Goal: Information Seeking & Learning: Learn about a topic

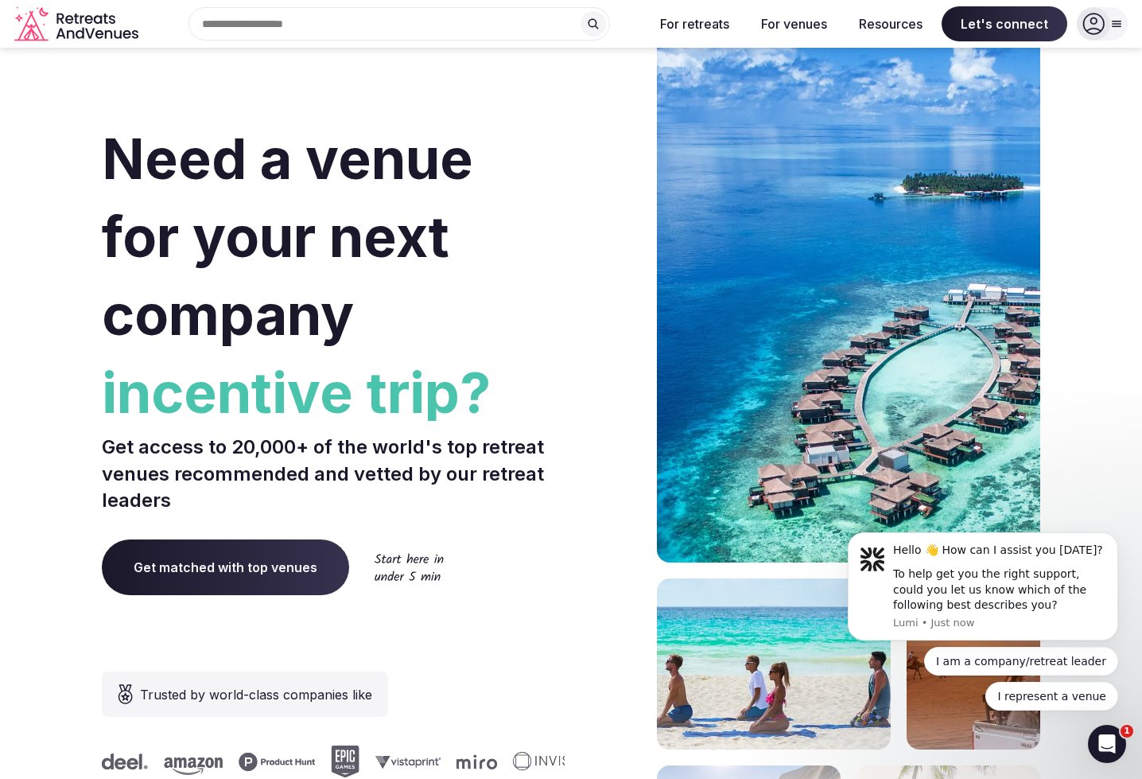
click at [106, 34] on icon "Retreats and Venues company logo" at bounding box center [77, 24] width 127 height 36
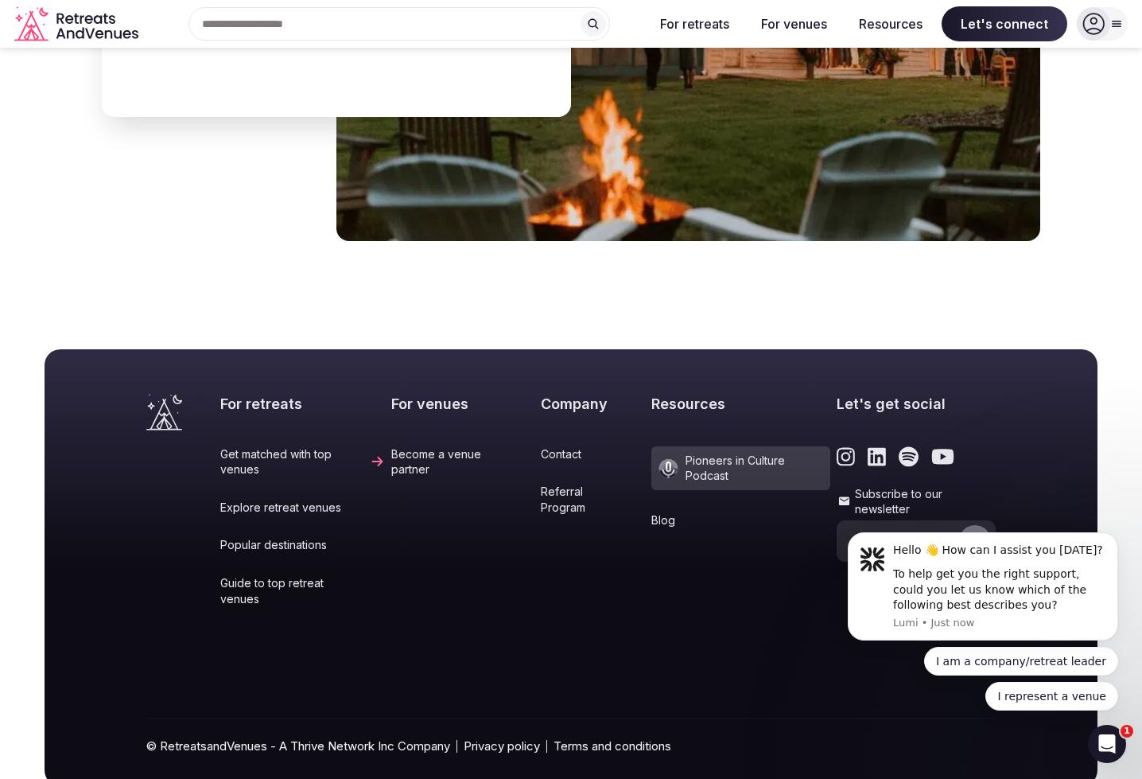
scroll to position [6485, 0]
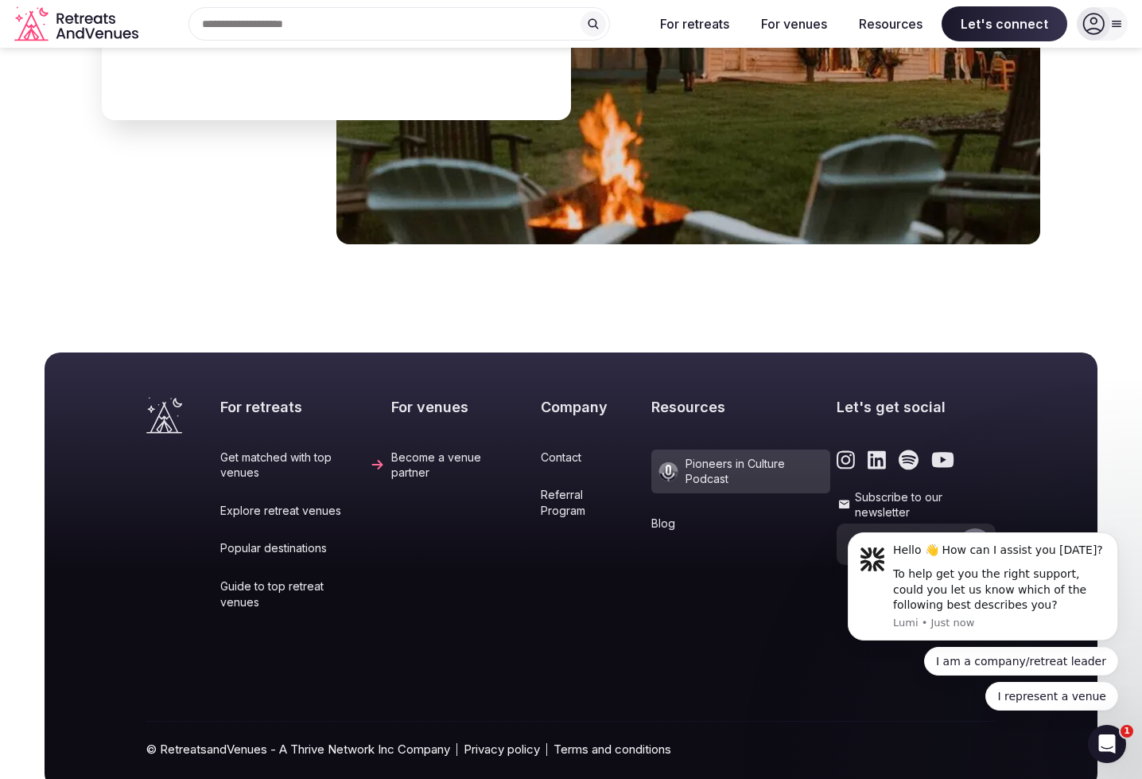
click at [671, 573] on div "Resources Pioneers in Culture Podcast Blog" at bounding box center [740, 514] width 179 height 235
click at [541, 487] on link "Referral Program" at bounding box center [593, 502] width 104 height 31
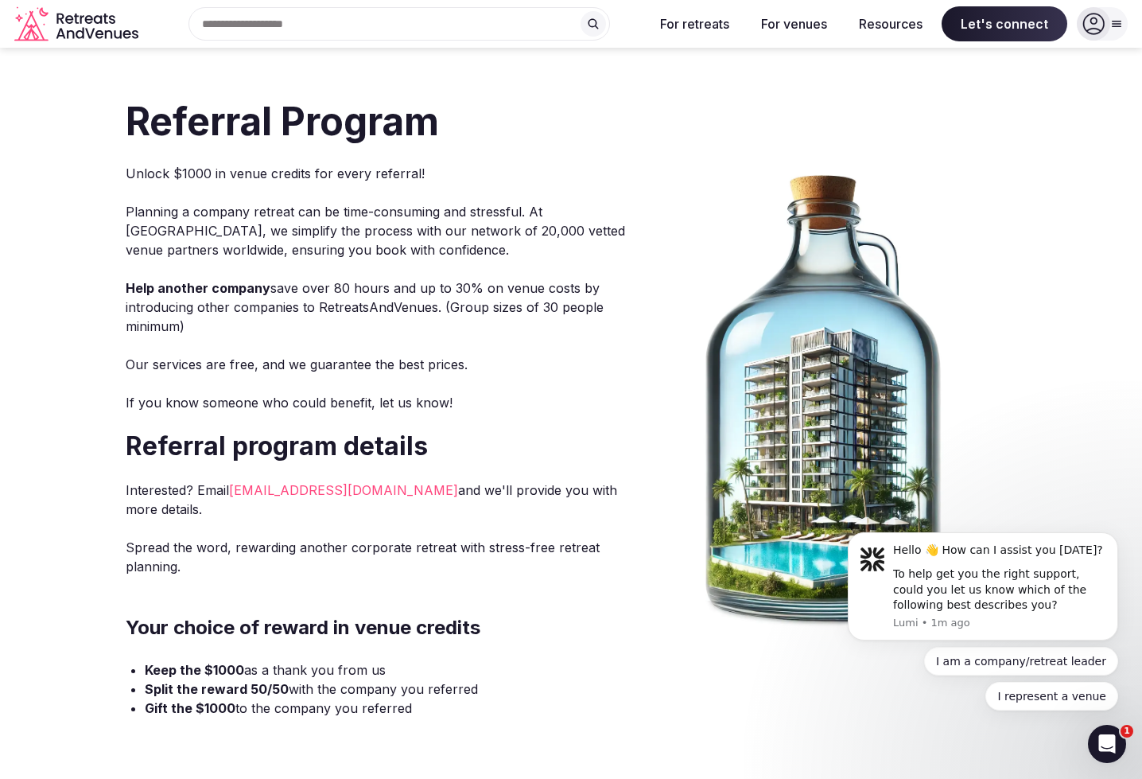
scroll to position [15, 0]
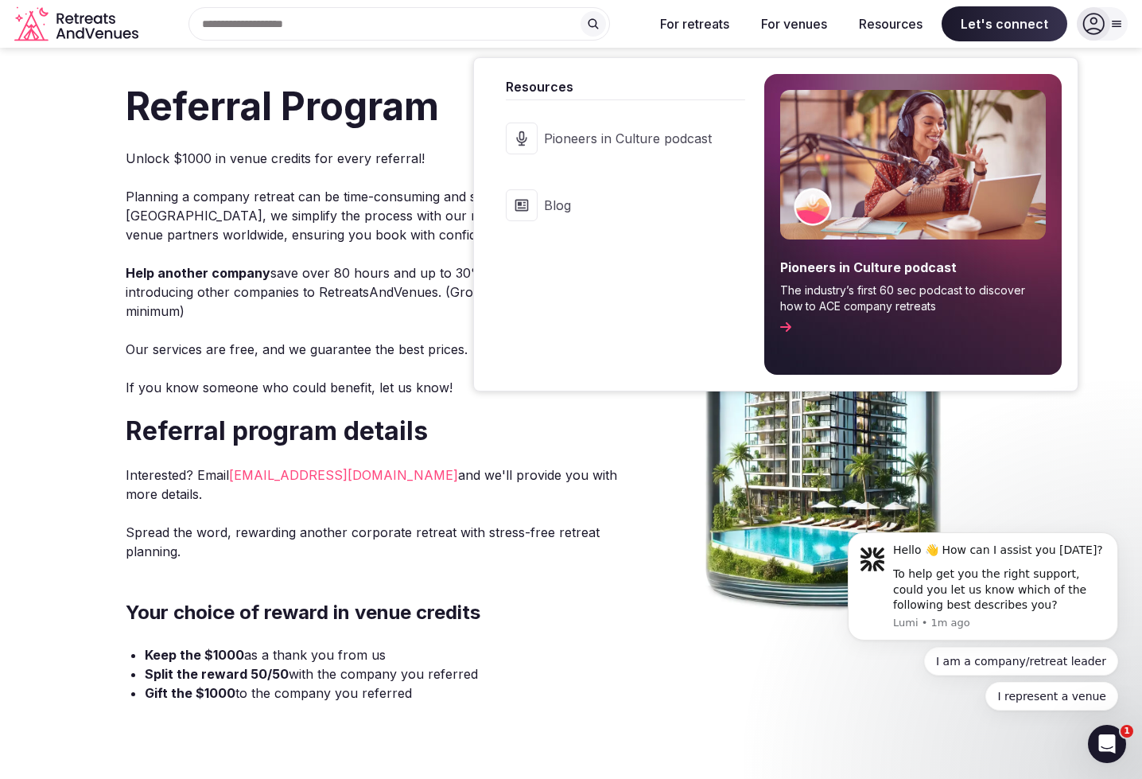
click at [935, 22] on button "Resources" at bounding box center [890, 23] width 89 height 35
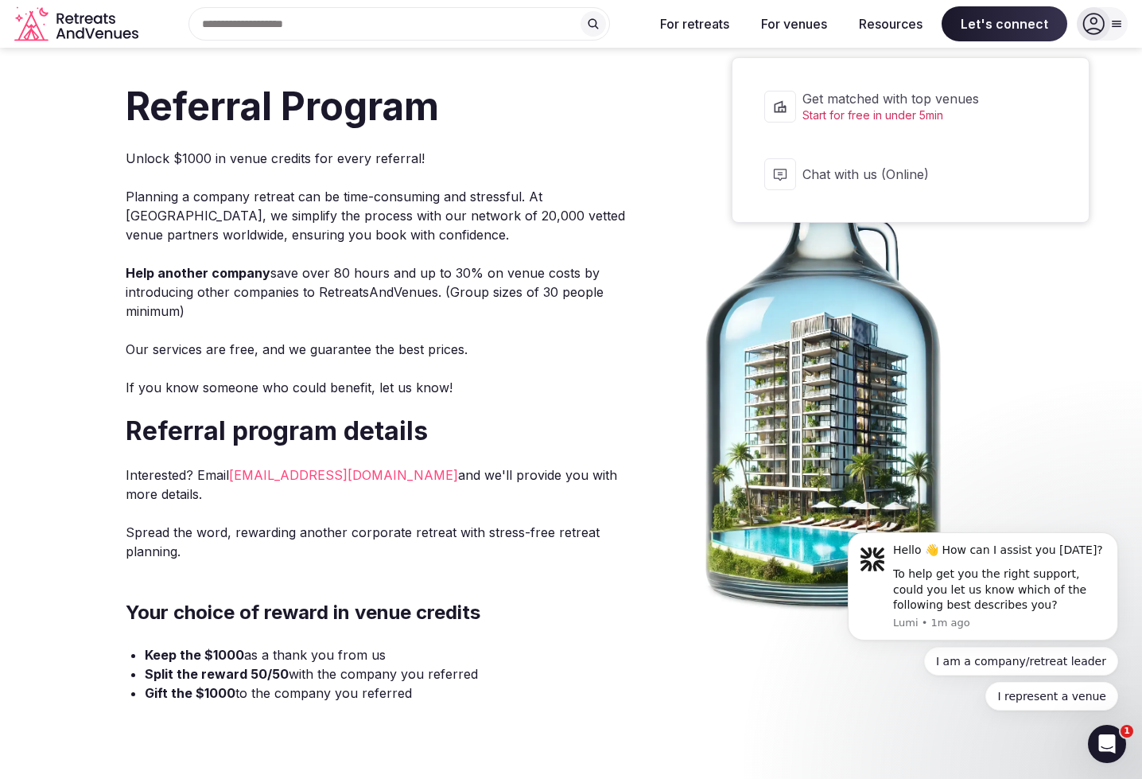
click at [860, 154] on button "Chat with us (Online)" at bounding box center [910, 174] width 324 height 64
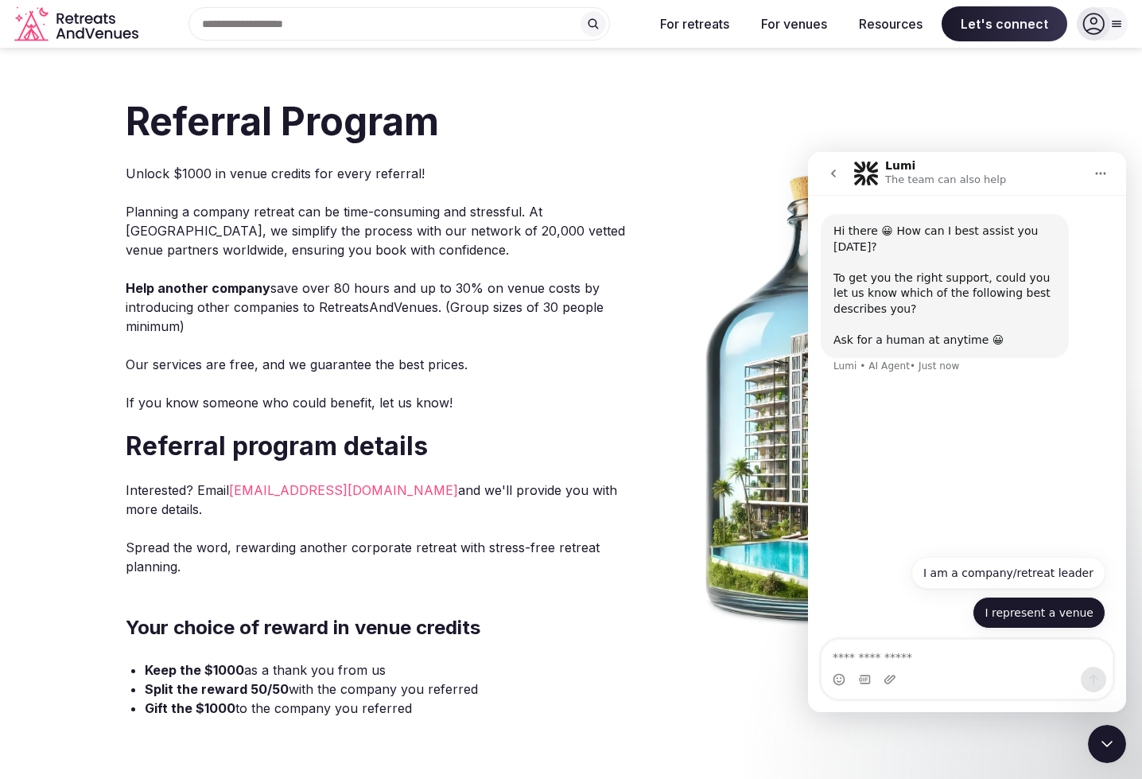
scroll to position [0, 0]
click at [1046, 607] on button "I represent a venue" at bounding box center [1039, 612] width 133 height 32
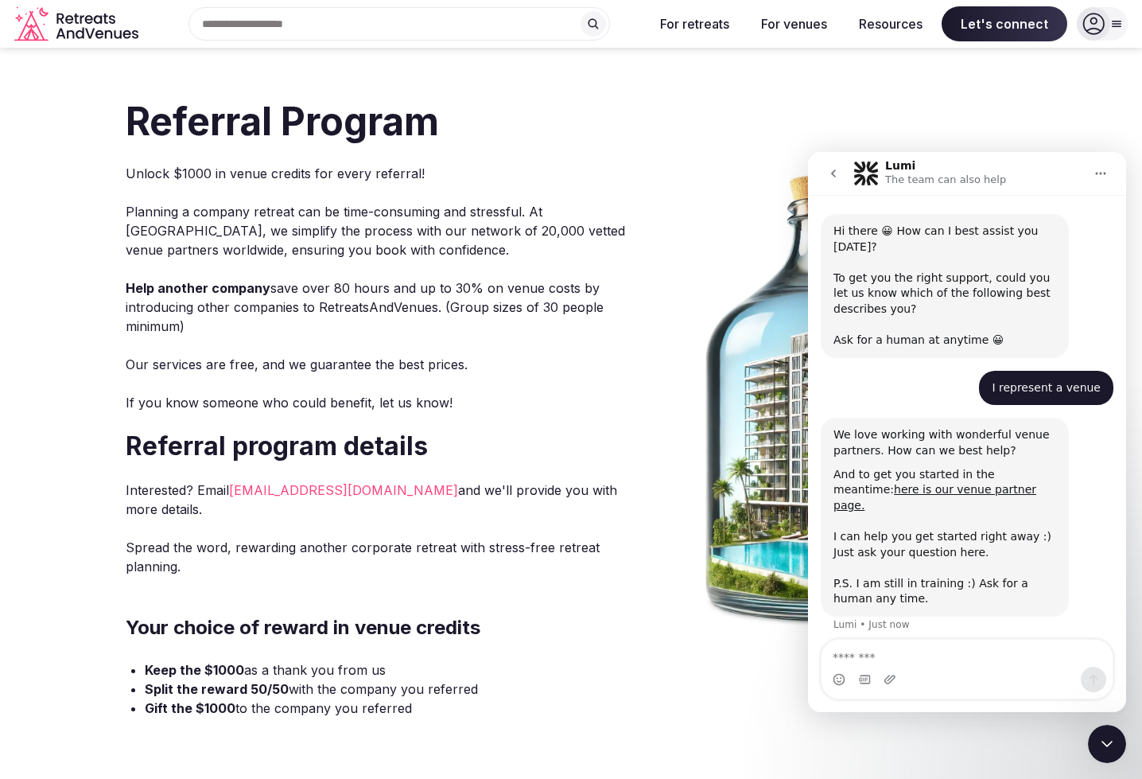
scroll to position [45, 0]
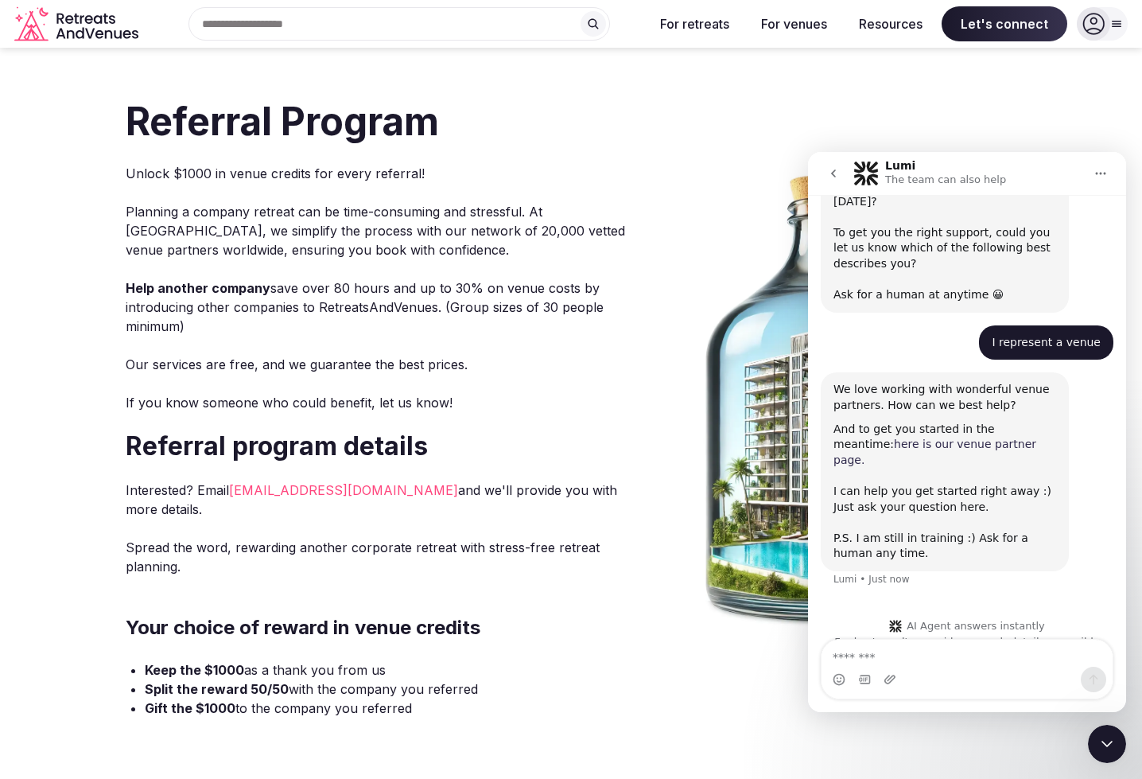
click at [903, 438] on link "here is our venue partner page." at bounding box center [934, 451] width 203 height 29
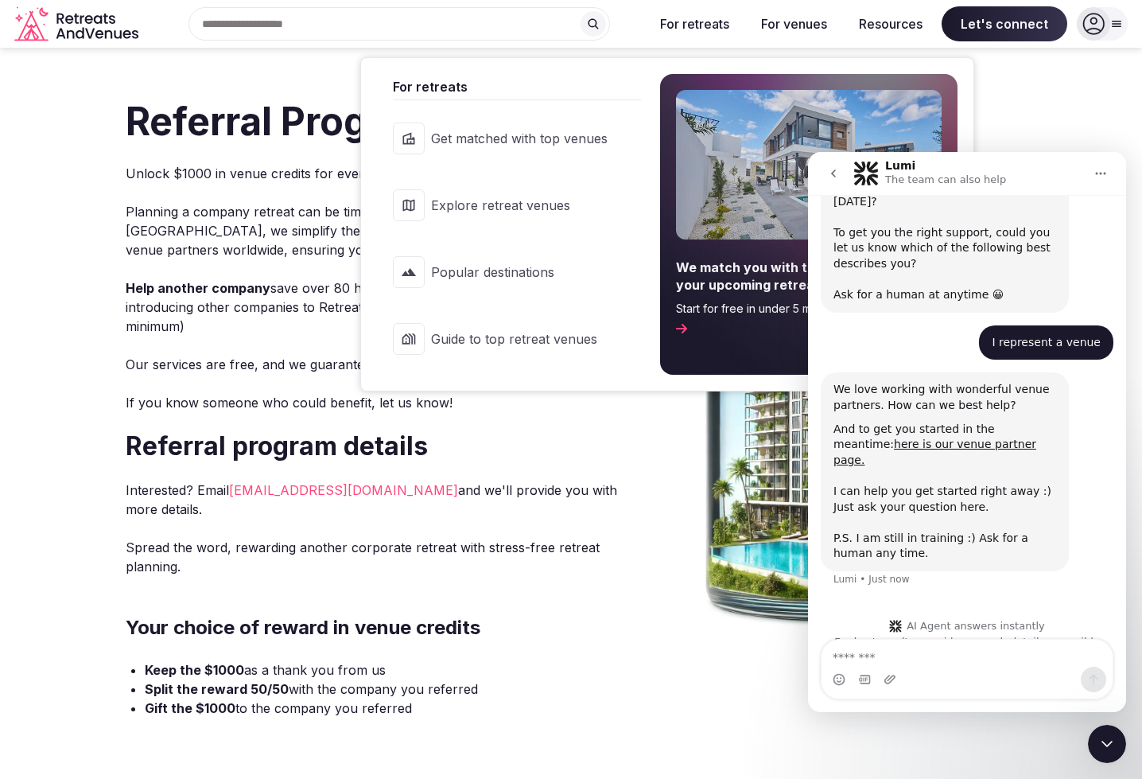
click at [742, 12] on button "For retreats" at bounding box center [694, 23] width 95 height 35
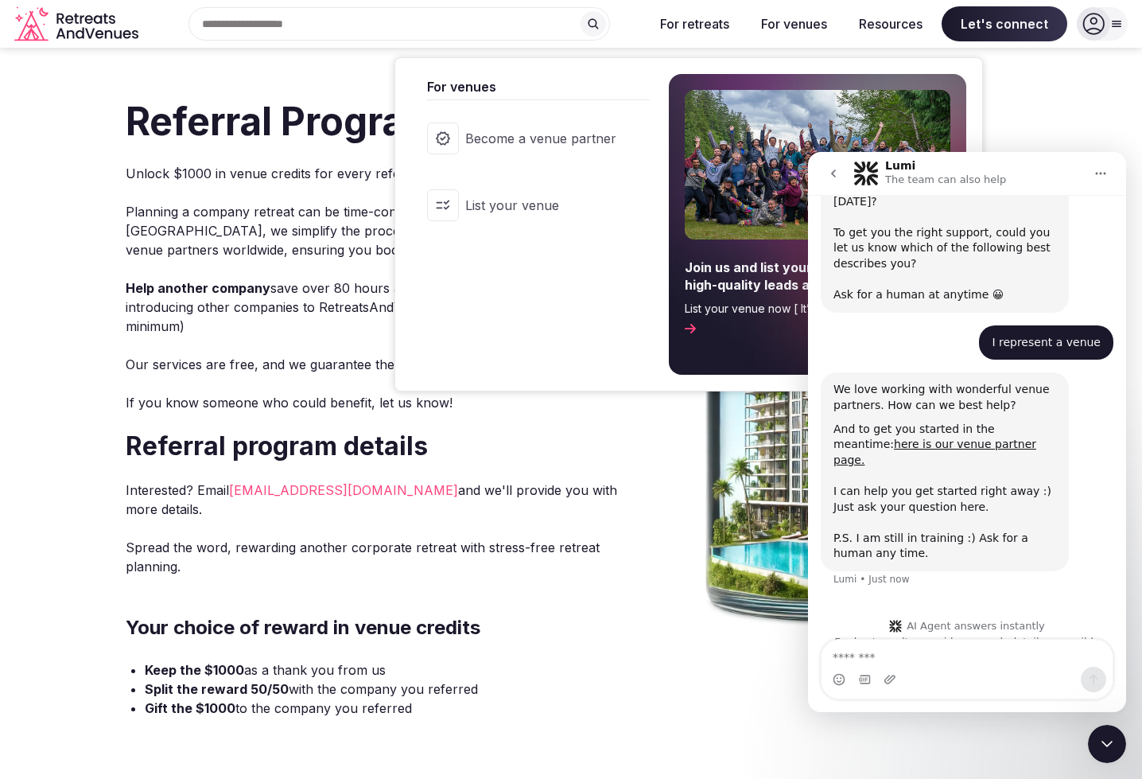
click at [840, 13] on button "For venues" at bounding box center [793, 23] width 91 height 35
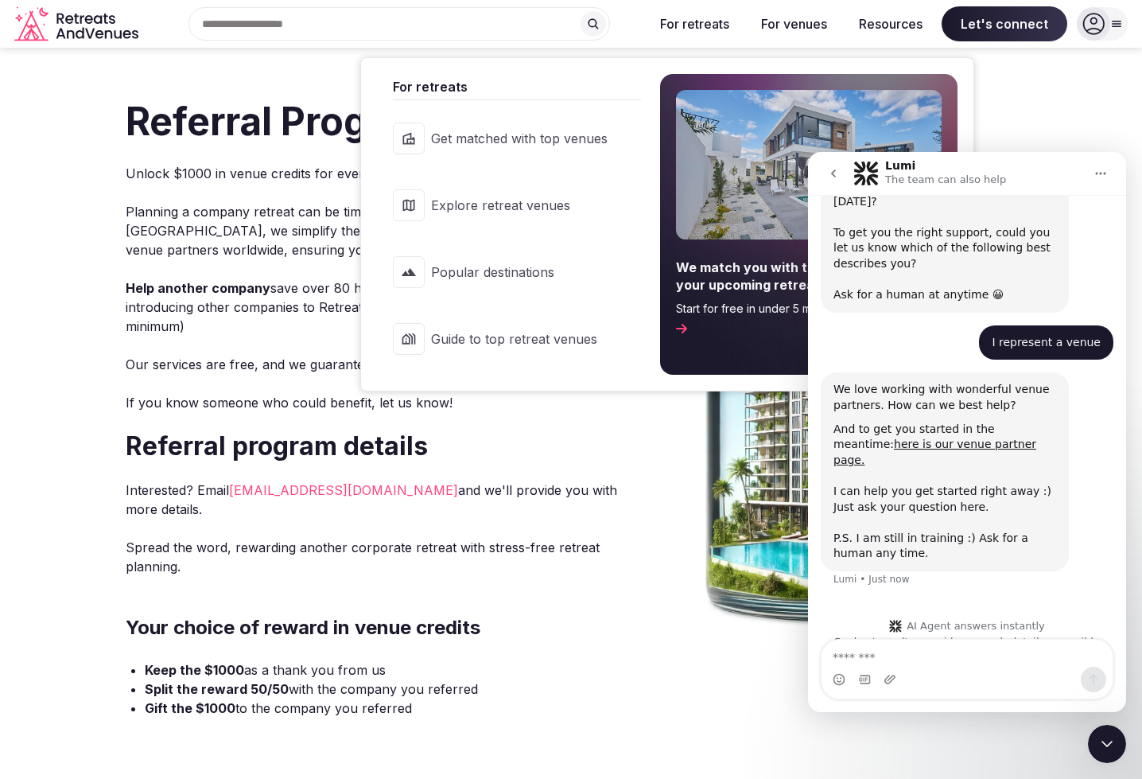
click at [742, 16] on button "For retreats" at bounding box center [694, 23] width 95 height 35
click at [608, 281] on span "Popular destinations" at bounding box center [519, 271] width 177 height 17
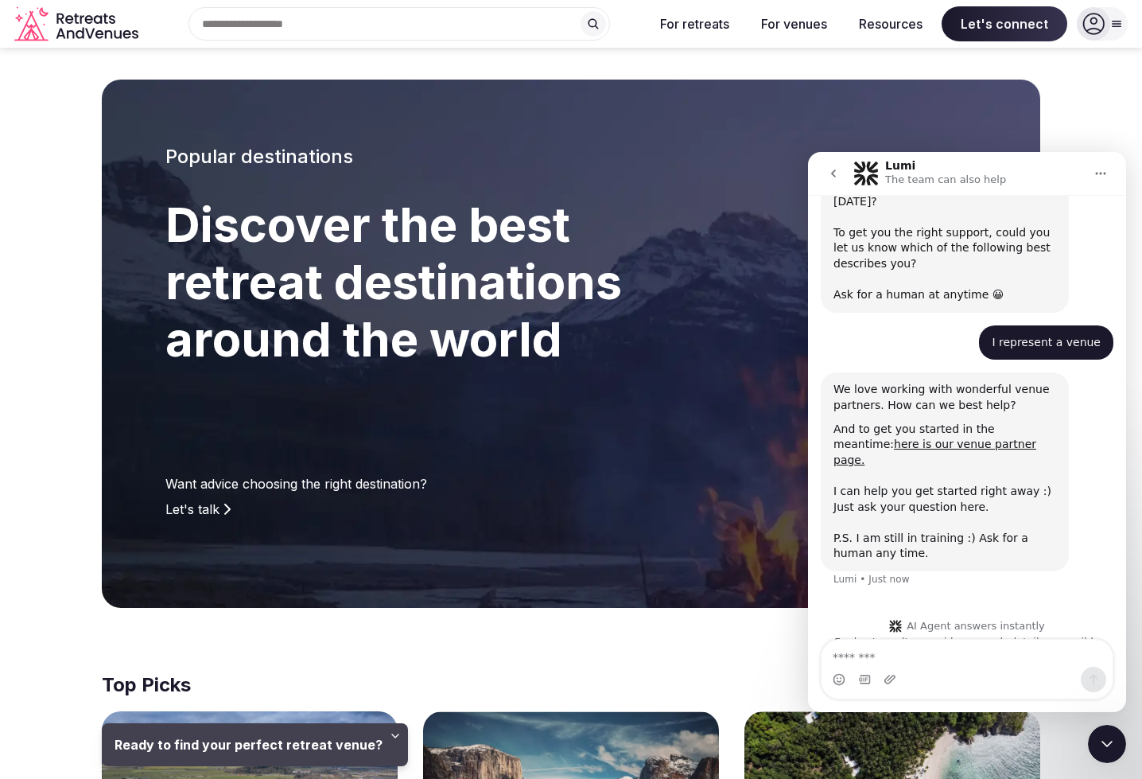
click at [828, 172] on icon "go back" at bounding box center [833, 173] width 13 height 13
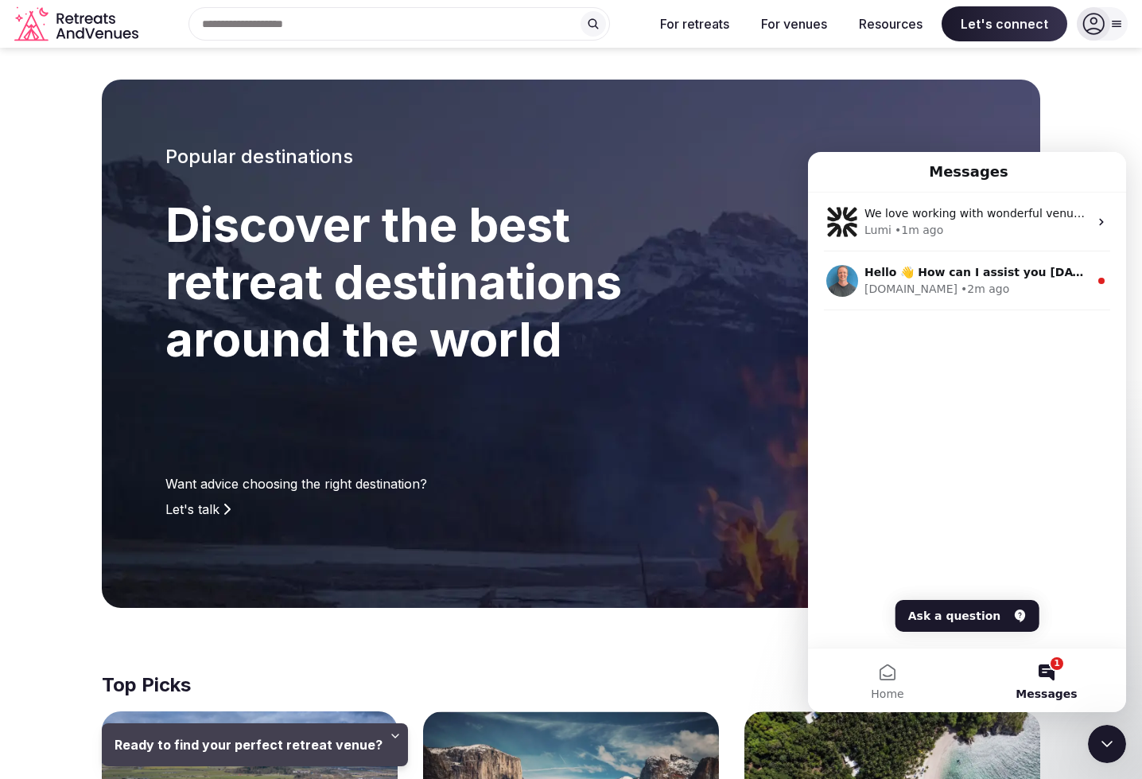
drag, startPoint x: 34, startPoint y: 216, endPoint x: 46, endPoint y: 215, distance: 12.0
click at [34, 216] on section "Popular destinations Discover the best retreat destinations around the world Wa…" at bounding box center [571, 344] width 1142 height 528
drag, startPoint x: 51, startPoint y: 215, endPoint x: 398, endPoint y: 221, distance: 347.6
click at [51, 215] on section "Popular destinations Discover the best retreat destinations around the world Wa…" at bounding box center [571, 344] width 1142 height 528
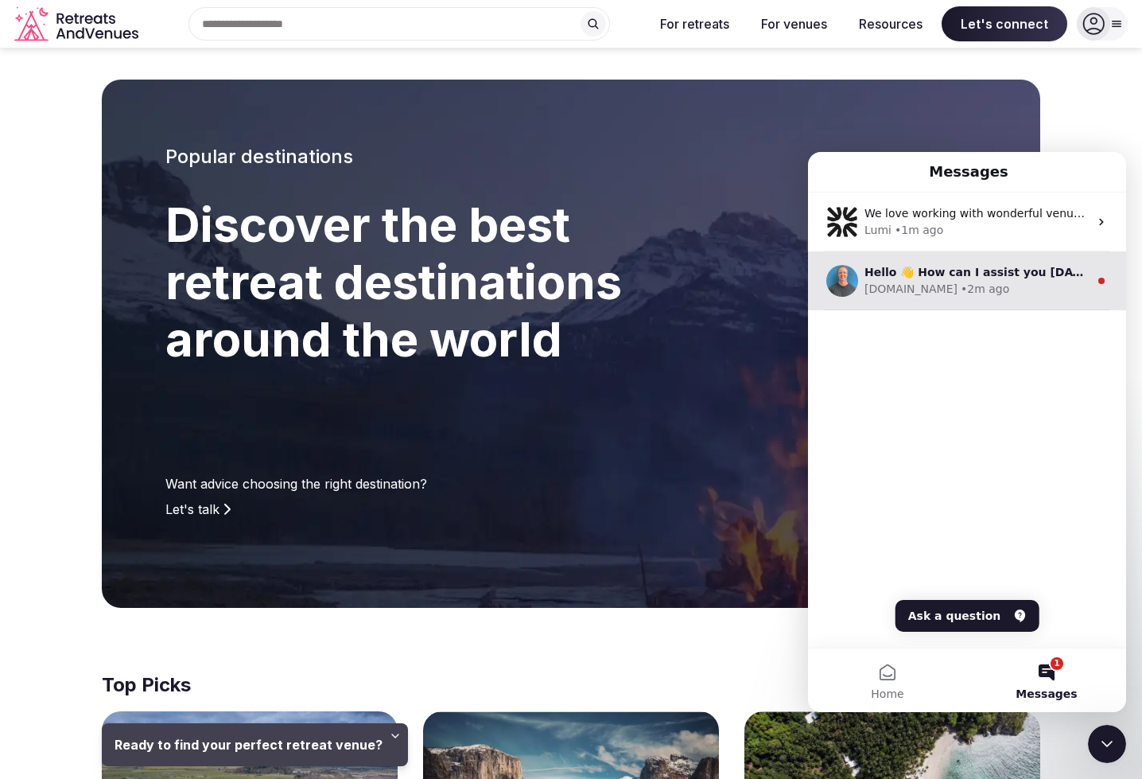
click at [1058, 282] on div "[DOMAIN_NAME] • 2m ago" at bounding box center [976, 289] width 224 height 17
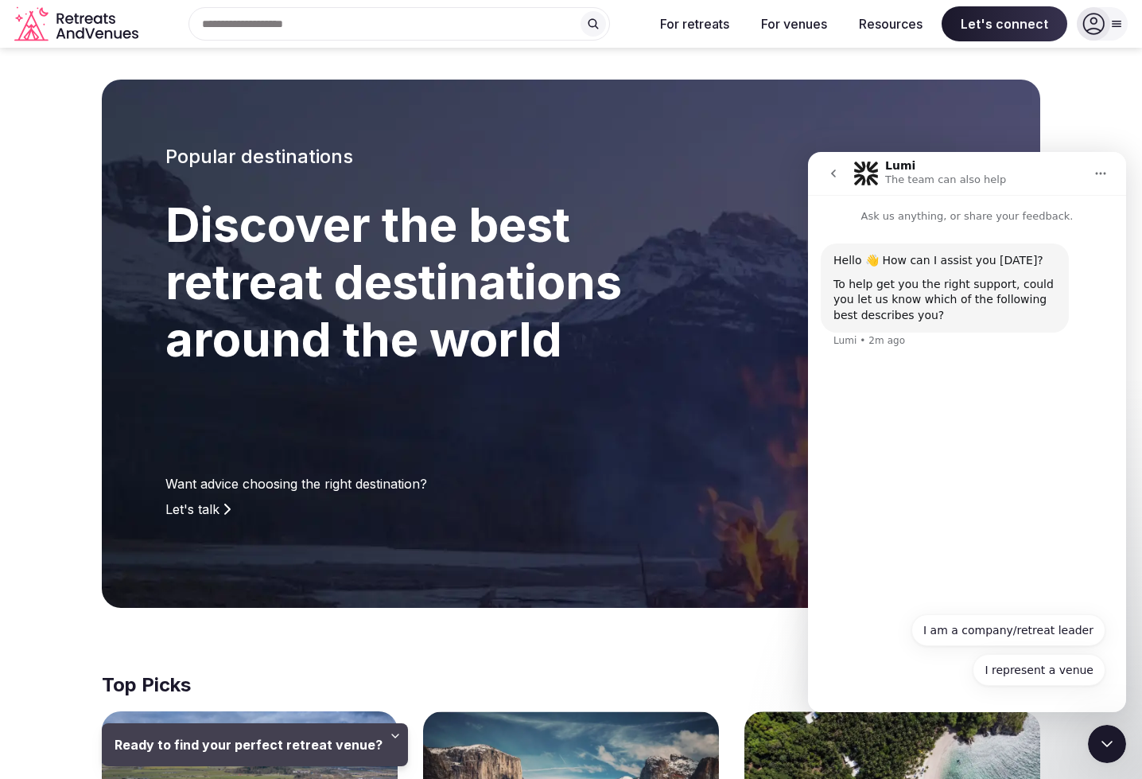
click at [836, 176] on icon "go back" at bounding box center [833, 173] width 13 height 13
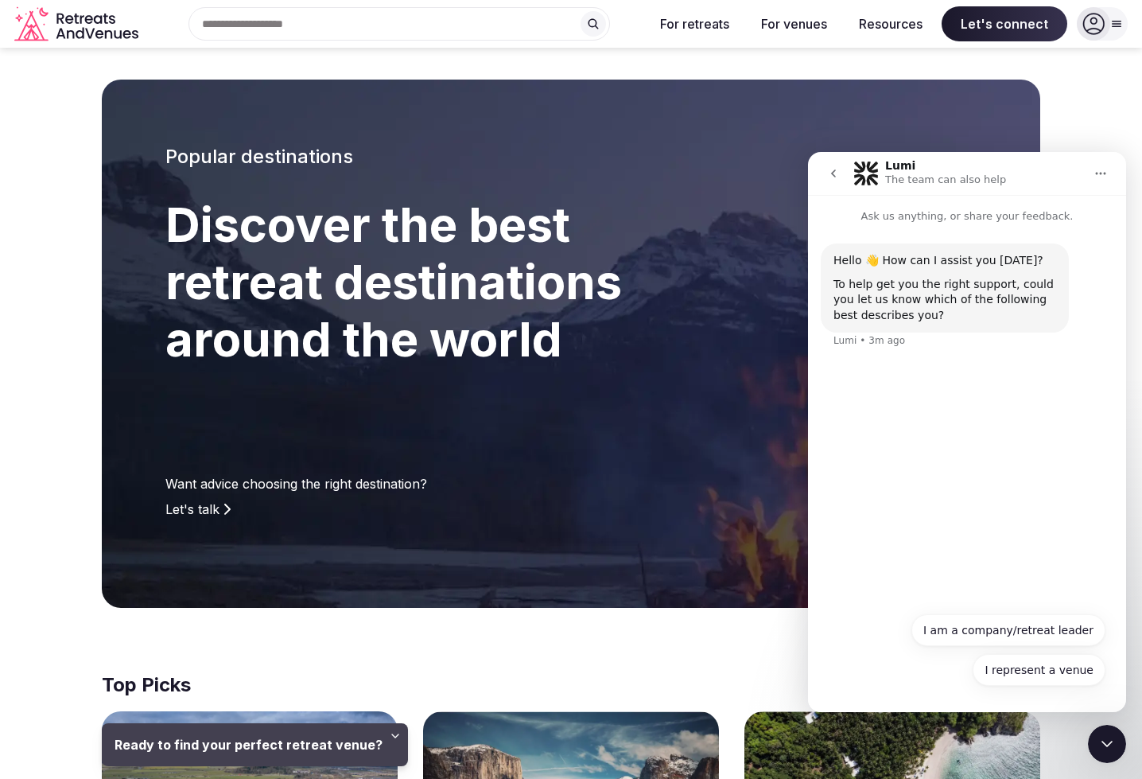
click at [828, 173] on icon "go back" at bounding box center [833, 173] width 13 height 13
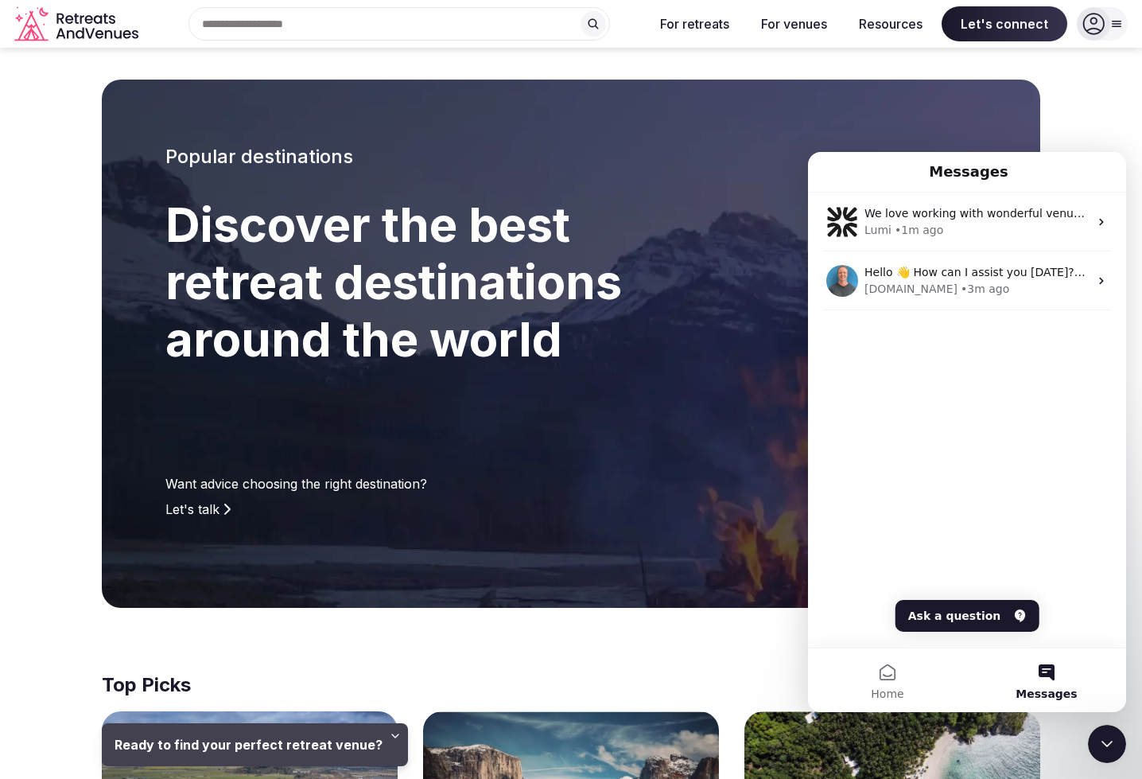
click at [71, 312] on section "Popular destinations Discover the best retreat destinations around the world Wa…" at bounding box center [571, 344] width 1142 height 528
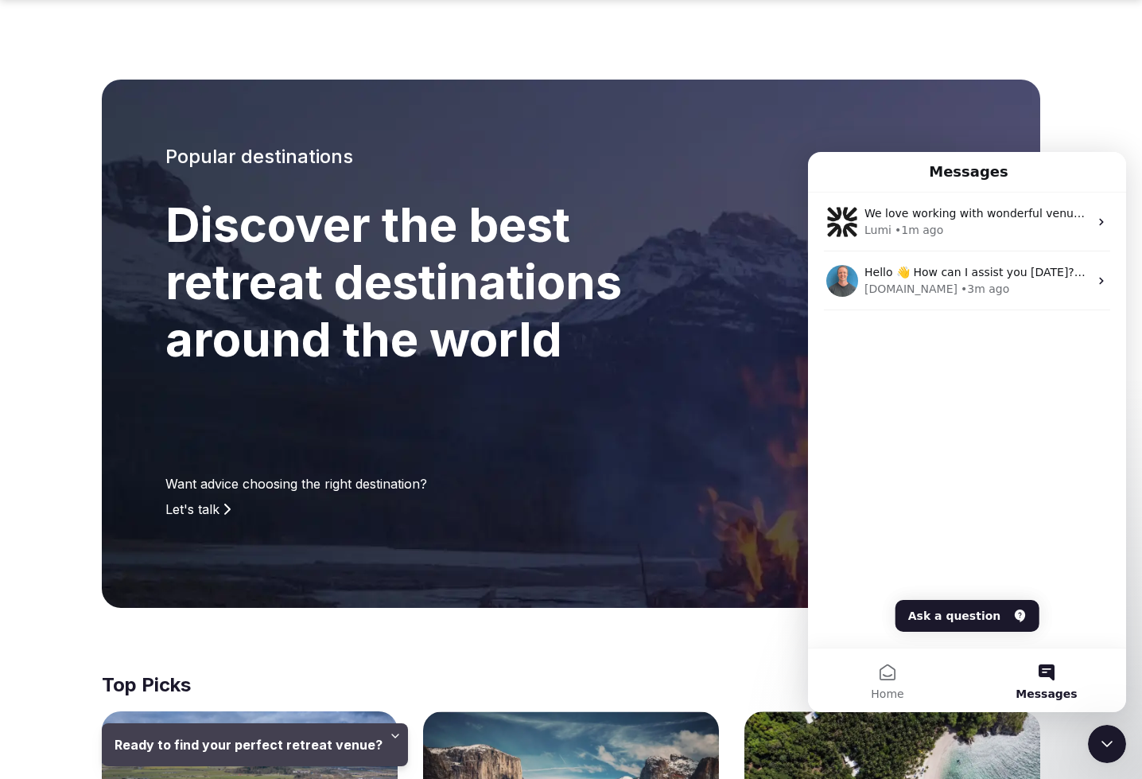
scroll to position [257, 0]
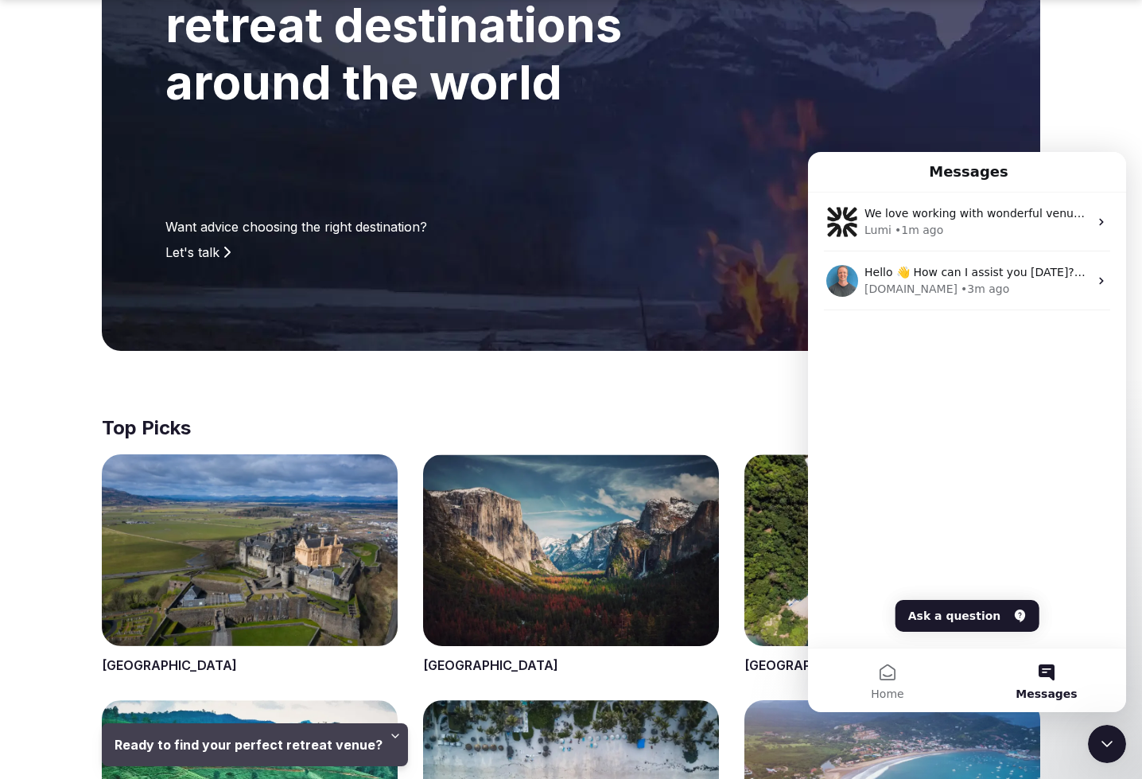
click at [1096, 177] on div "Messages" at bounding box center [966, 171] width 297 height 27
click at [1097, 142] on section "Popular destinations Discover the best retreat destinations around the world Wa…" at bounding box center [571, 87] width 1142 height 528
click at [1109, 755] on div "Close Intercom Messenger" at bounding box center [1107, 743] width 38 height 38
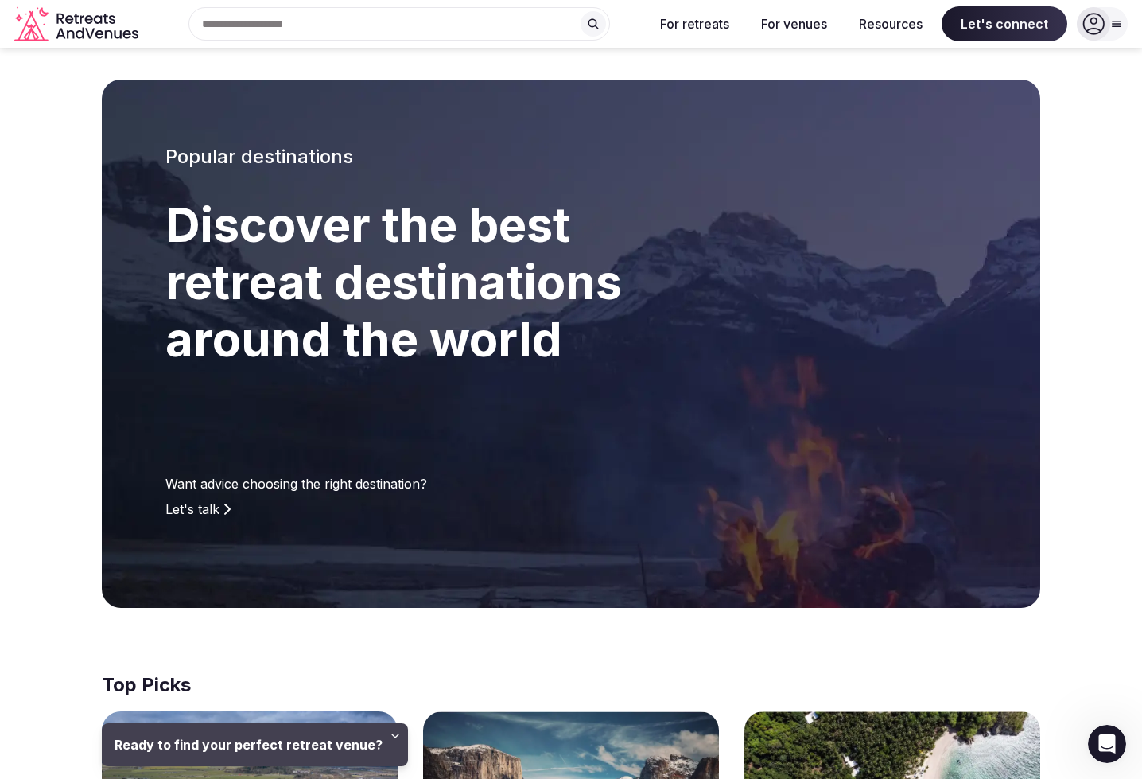
scroll to position [0, 0]
click at [302, 20] on div "Search Popular Destinations [GEOGRAPHIC_DATA], [GEOGRAPHIC_DATA] [GEOGRAPHIC_DA…" at bounding box center [393, 23] width 496 height 33
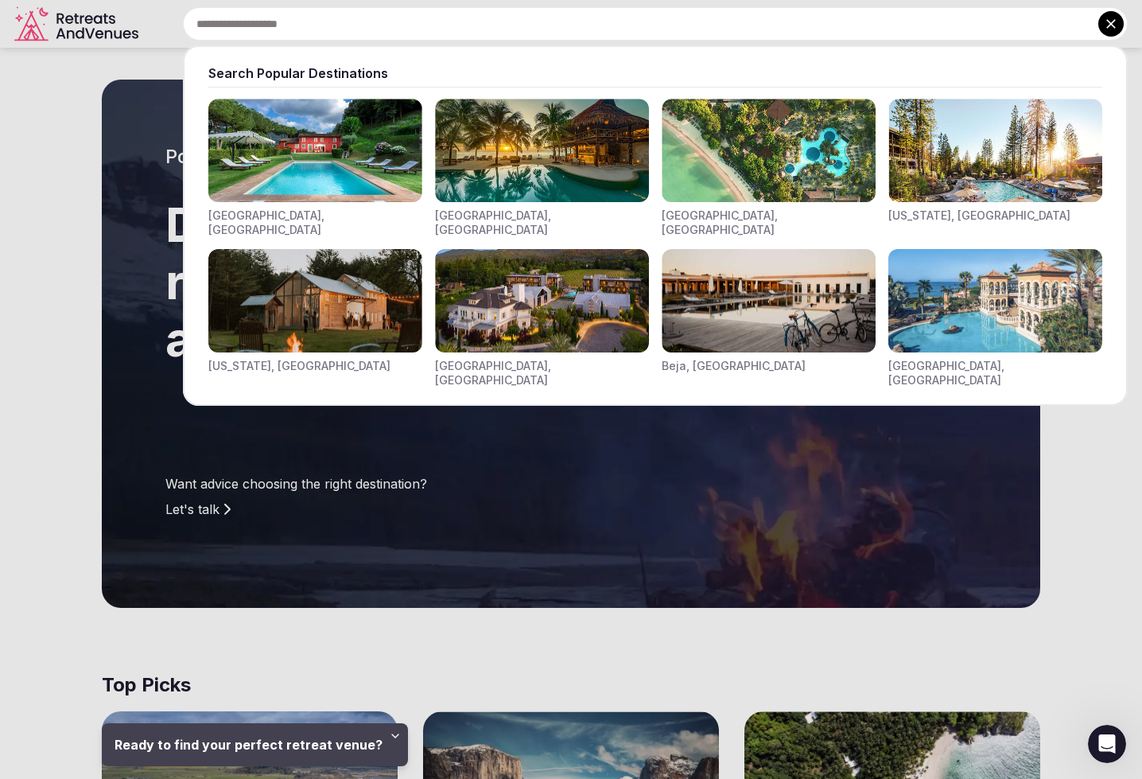
click at [60, 259] on div at bounding box center [571, 389] width 1142 height 779
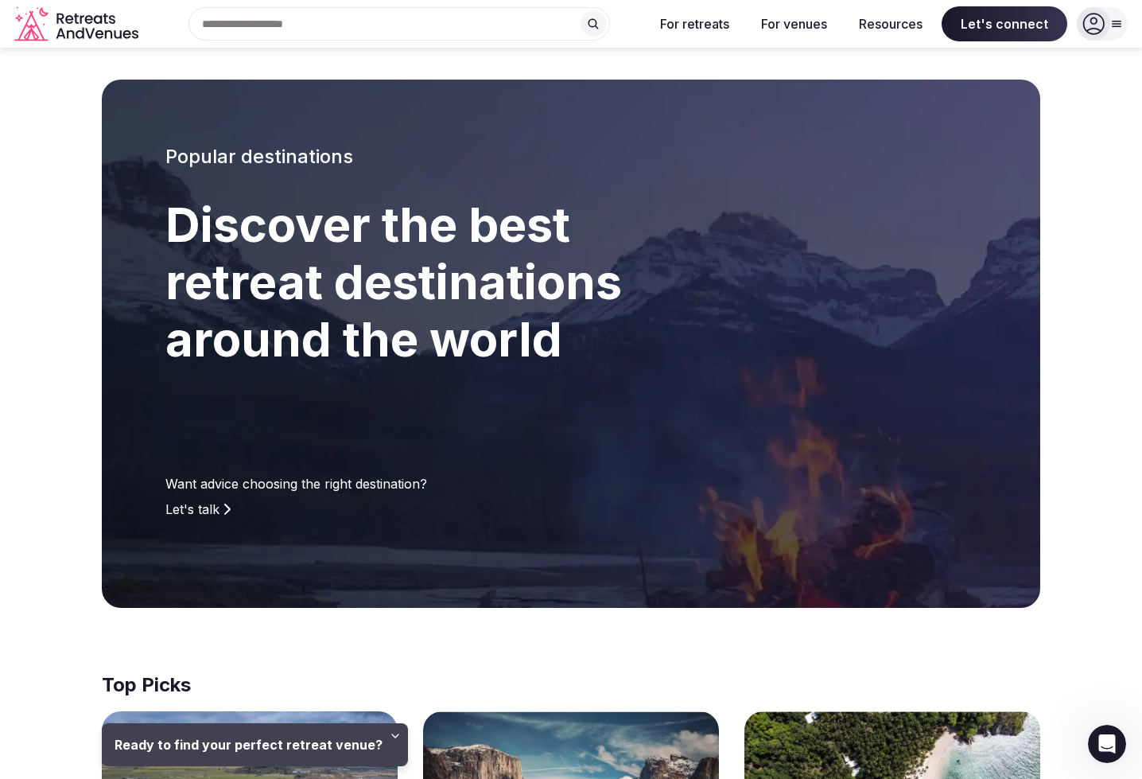
click at [42, 270] on section "Popular destinations Discover the best retreat destinations around the world Wa…" at bounding box center [571, 344] width 1142 height 528
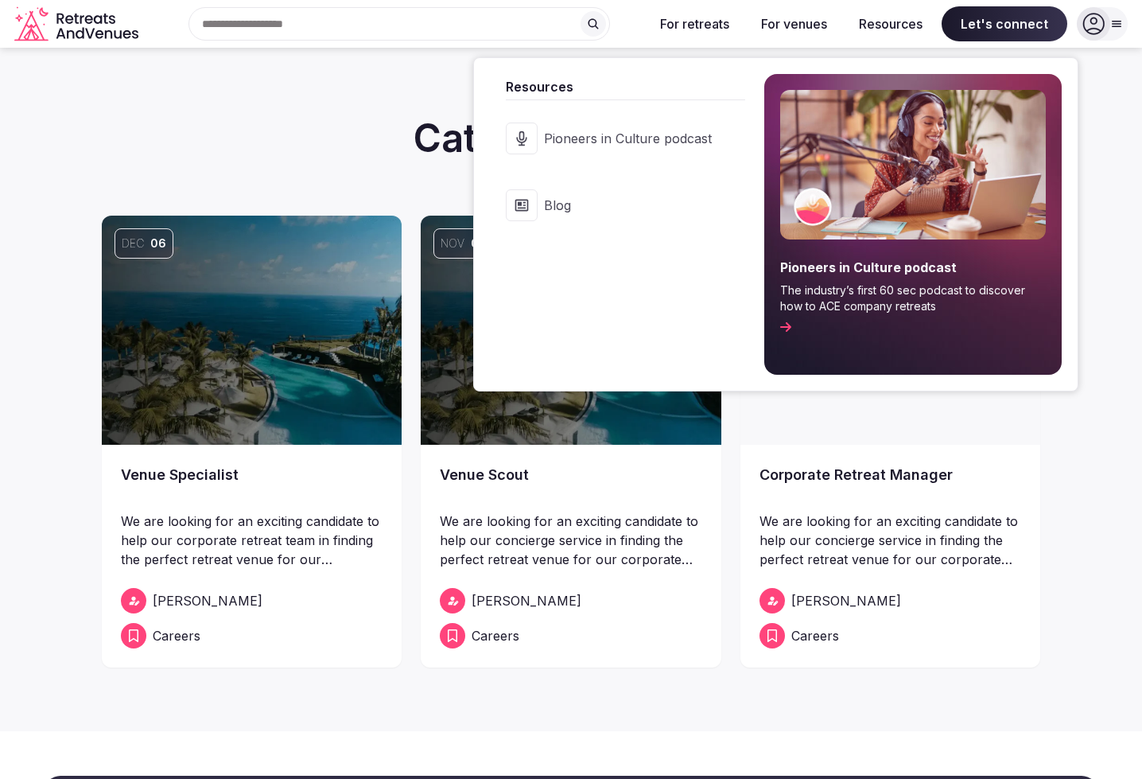
click at [696, 214] on span "Blog" at bounding box center [628, 204] width 168 height 17
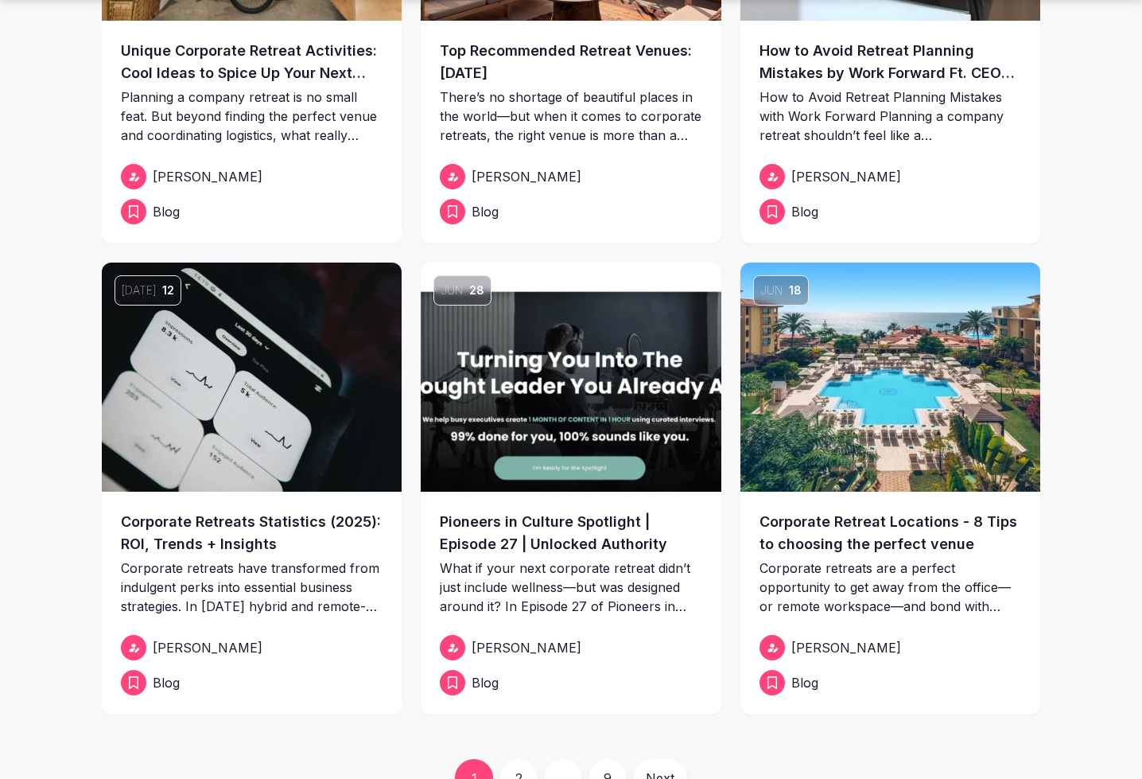
scroll to position [323, 0]
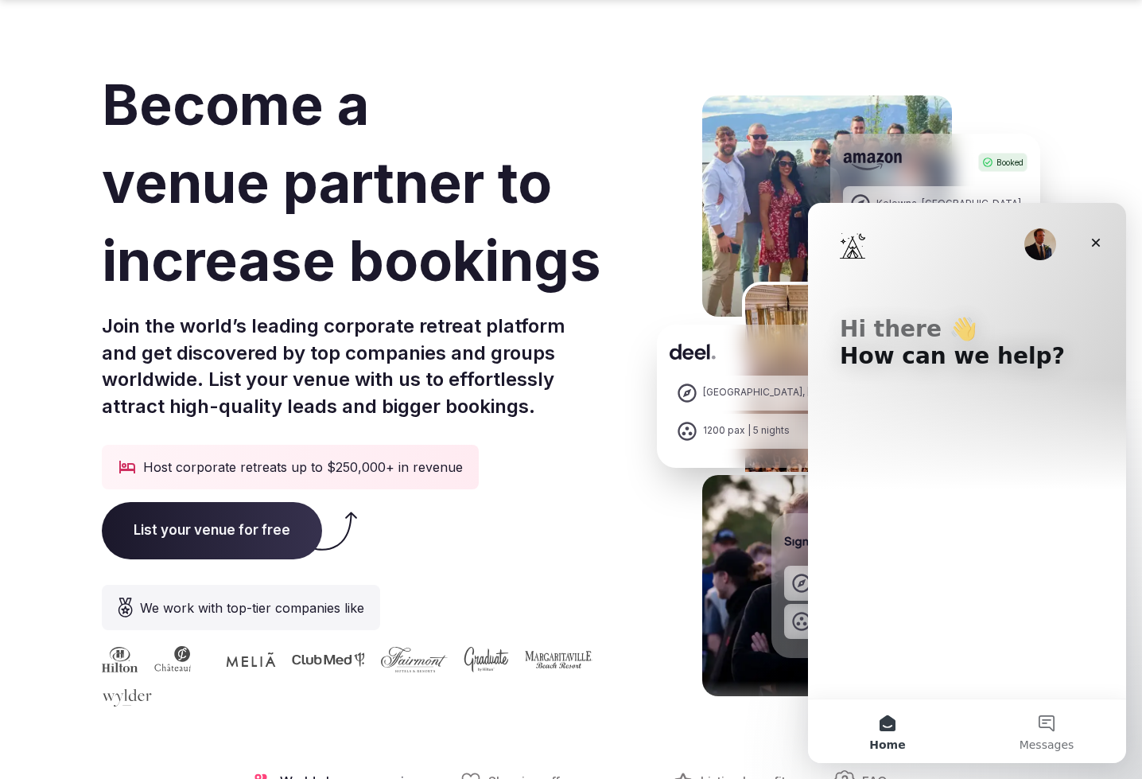
scroll to position [174, 0]
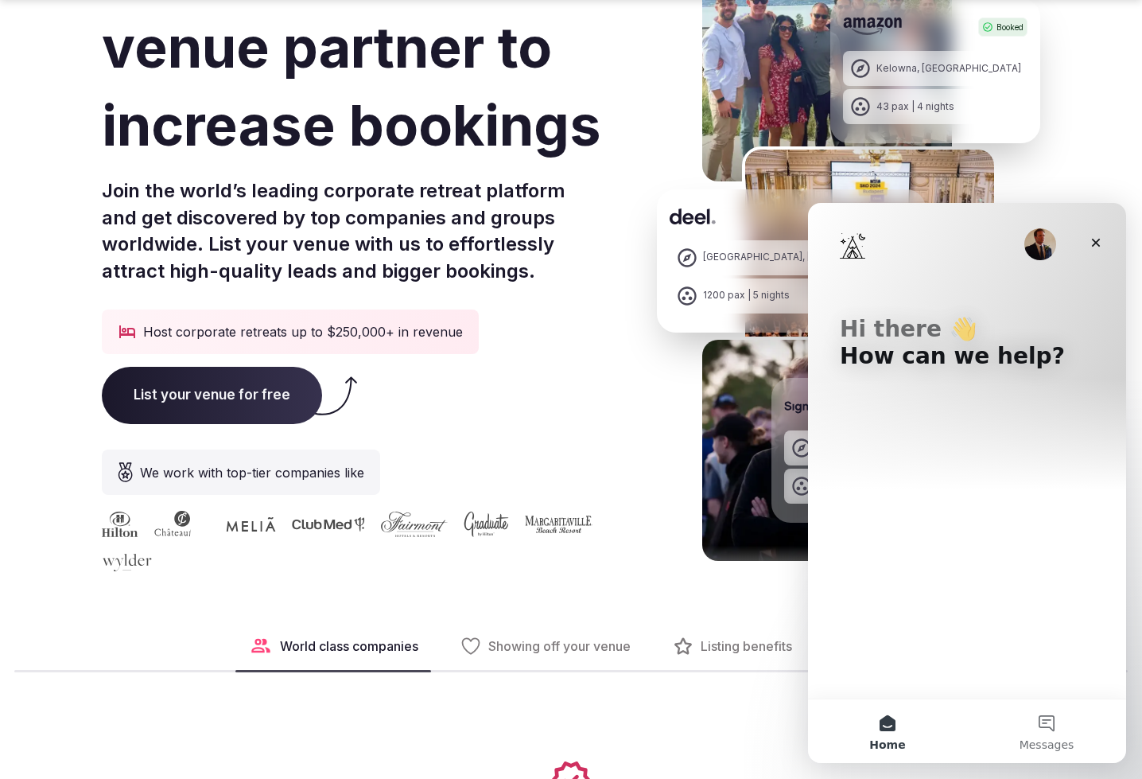
click at [1052, 243] on img "Intercom messenger" at bounding box center [1040, 244] width 32 height 32
click at [1093, 243] on icon "Close" at bounding box center [1095, 242] width 13 height 13
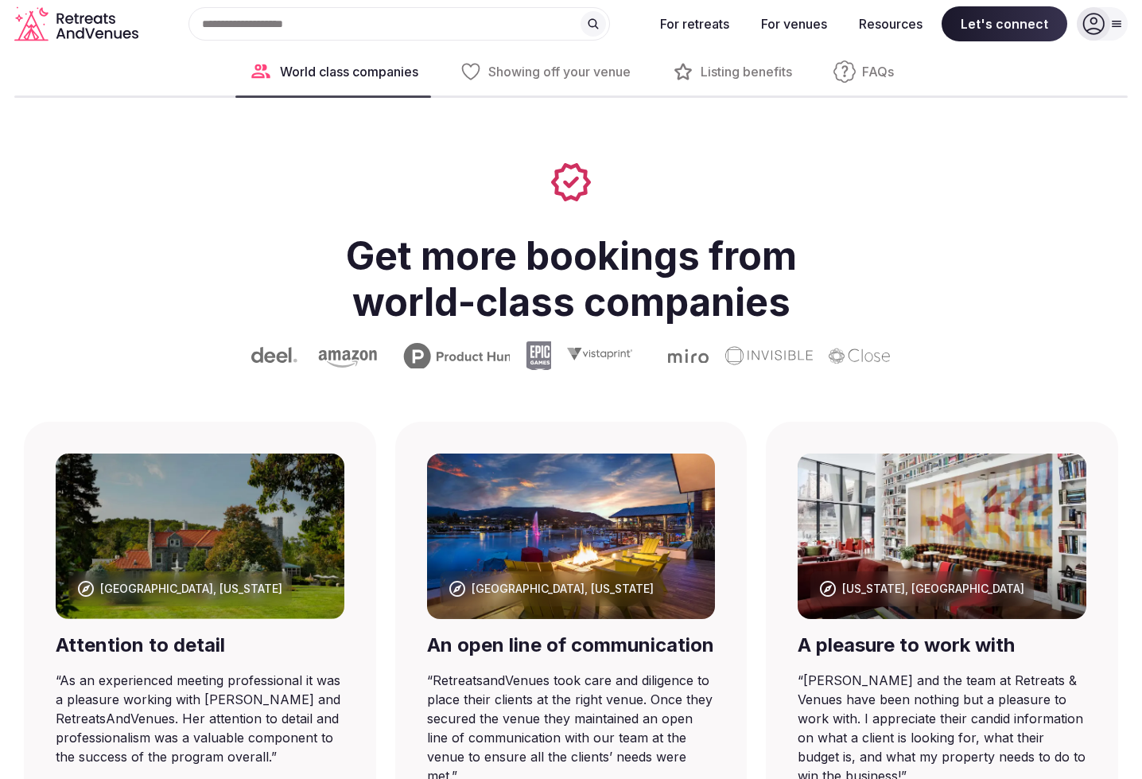
scroll to position [0, 0]
click at [320, 26] on div "Search Popular Destinations [GEOGRAPHIC_DATA], [GEOGRAPHIC_DATA] [GEOGRAPHIC_DA…" at bounding box center [393, 23] width 496 height 33
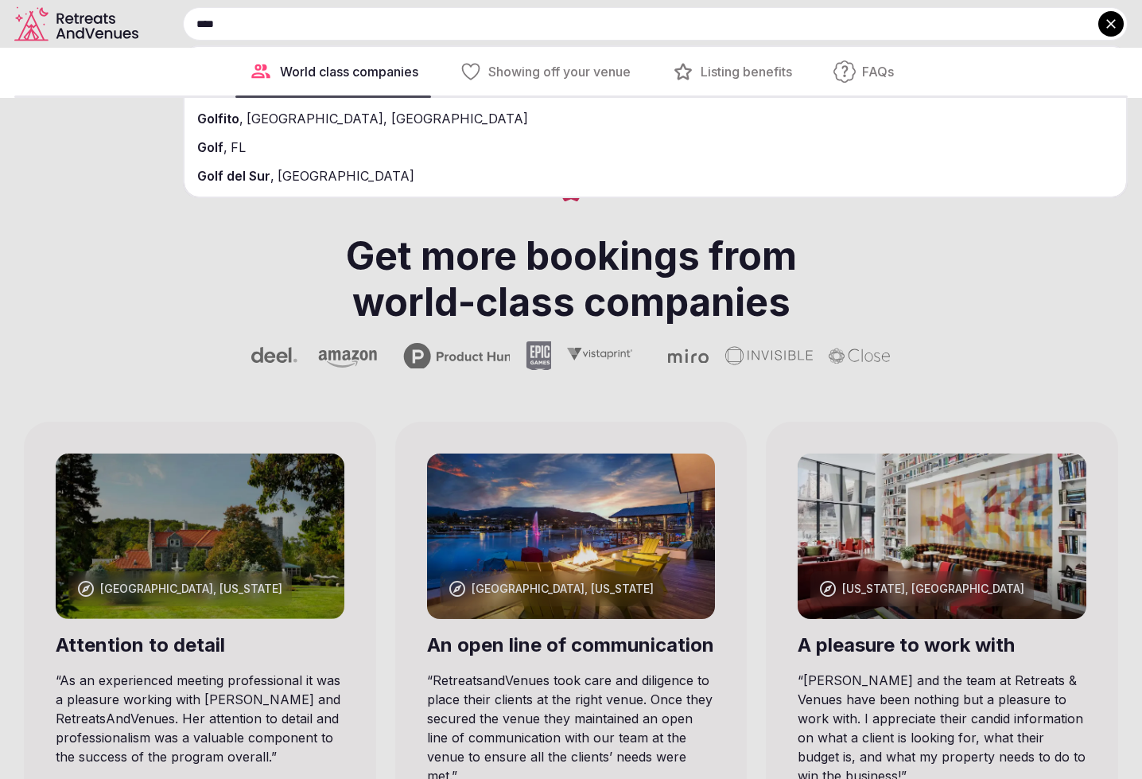
type input "****"
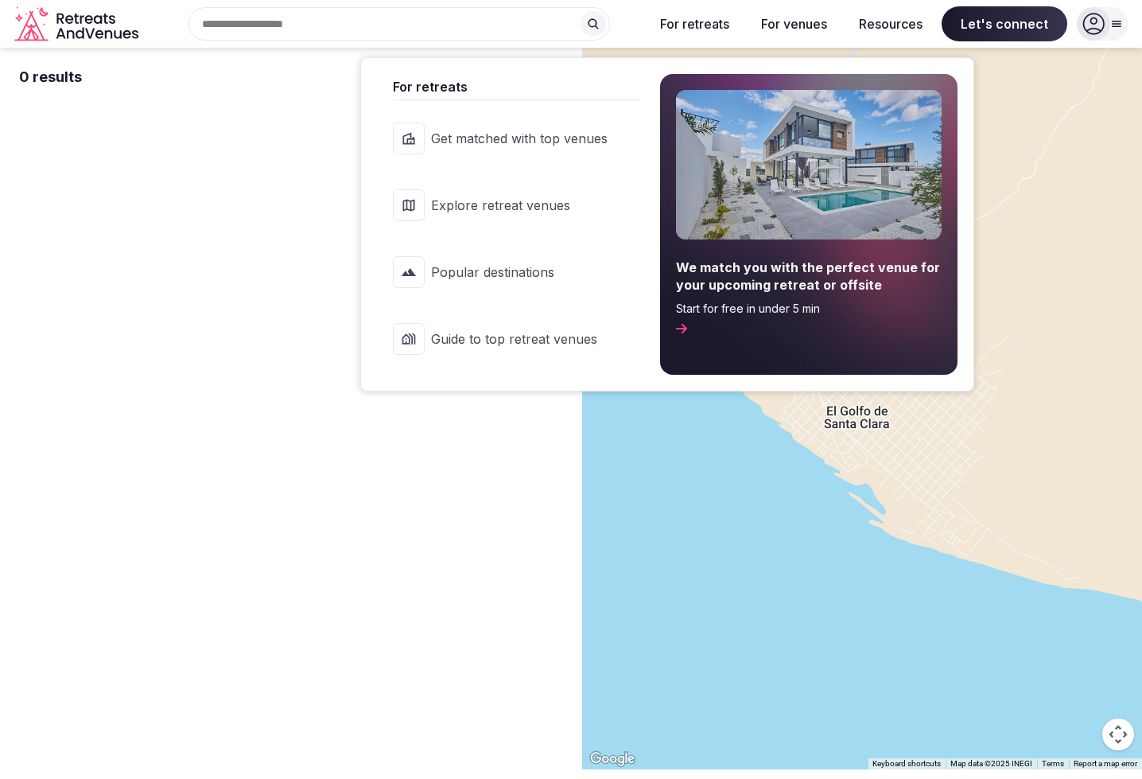
click at [742, 17] on button "For retreats" at bounding box center [694, 23] width 95 height 35
click at [608, 214] on span "Explore retreat venues" at bounding box center [519, 204] width 177 height 17
click at [625, 210] on icon at bounding box center [619, 205] width 11 height 10
